Goal: Find specific page/section: Find specific page/section

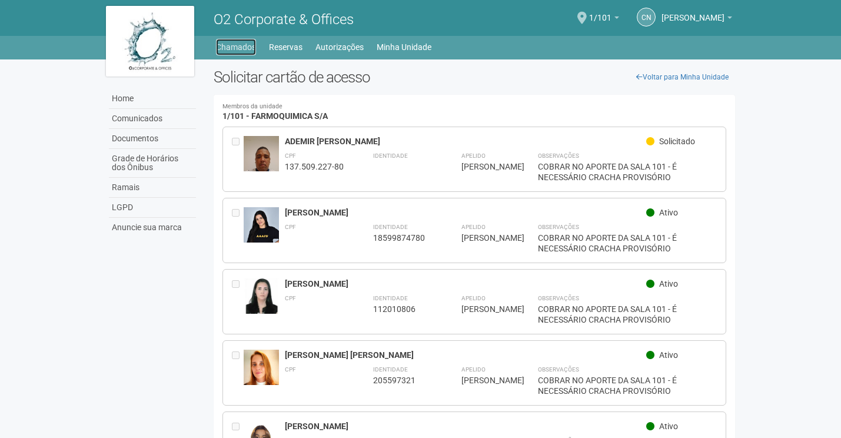
click at [231, 44] on link "Chamados" at bounding box center [236, 47] width 40 height 16
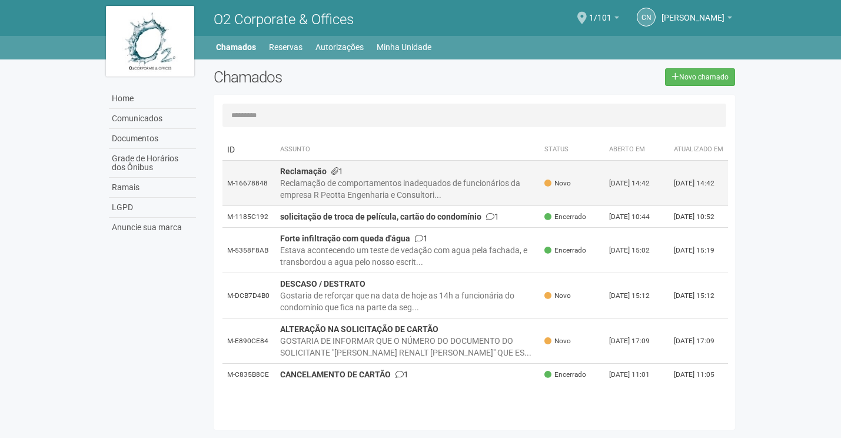
click at [340, 189] on div "Reclamação de comportamentos inadequados de funcionários da empresa R Peotta En…" at bounding box center [407, 189] width 255 height 24
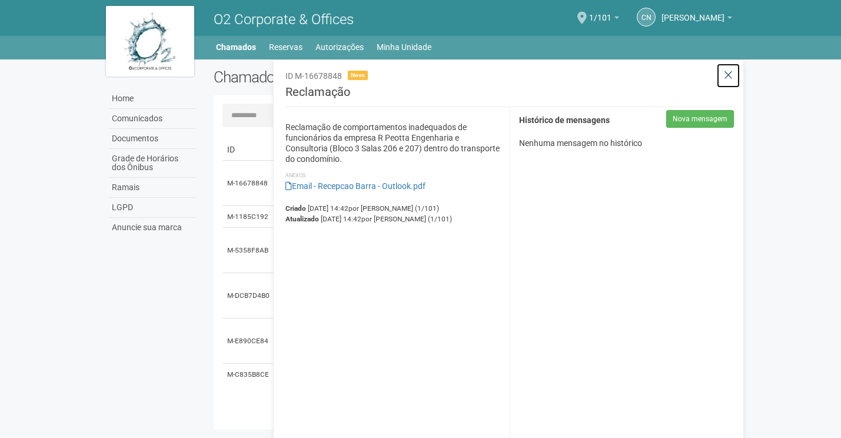
click at [726, 75] on icon at bounding box center [728, 75] width 9 height 12
